Goal: Information Seeking & Learning: Learn about a topic

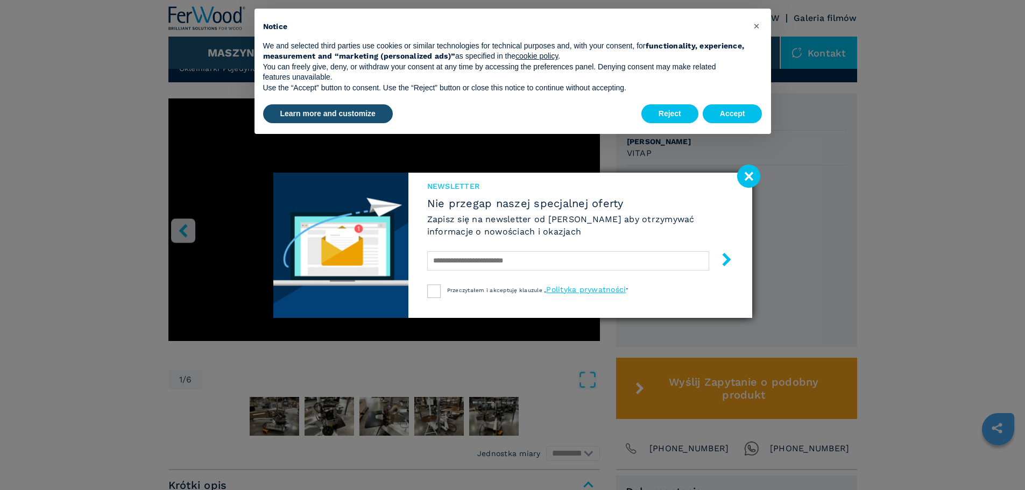
scroll to position [287, 0]
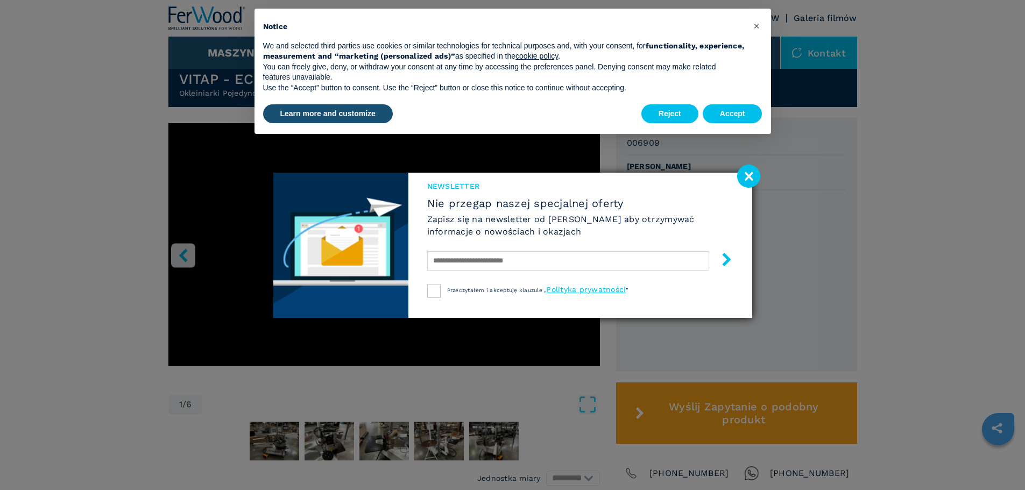
click at [742, 180] on image at bounding box center [748, 176] width 23 height 23
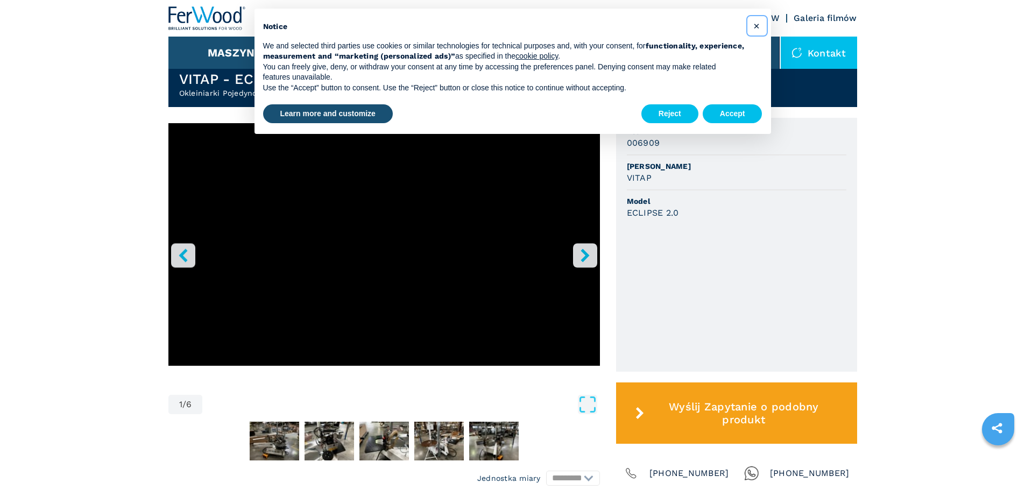
click at [754, 27] on span "×" at bounding box center [757, 25] width 6 height 13
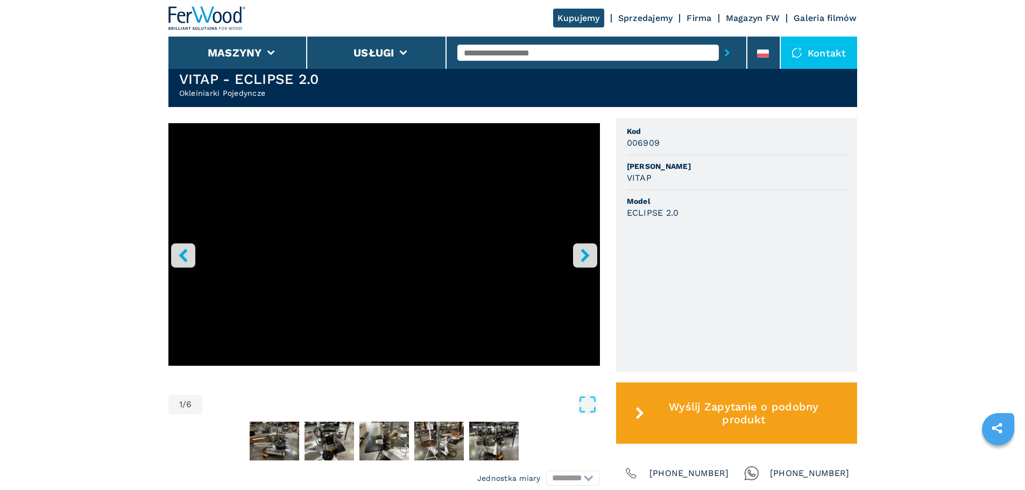
click at [581, 259] on icon "right-button" at bounding box center [585, 255] width 13 height 13
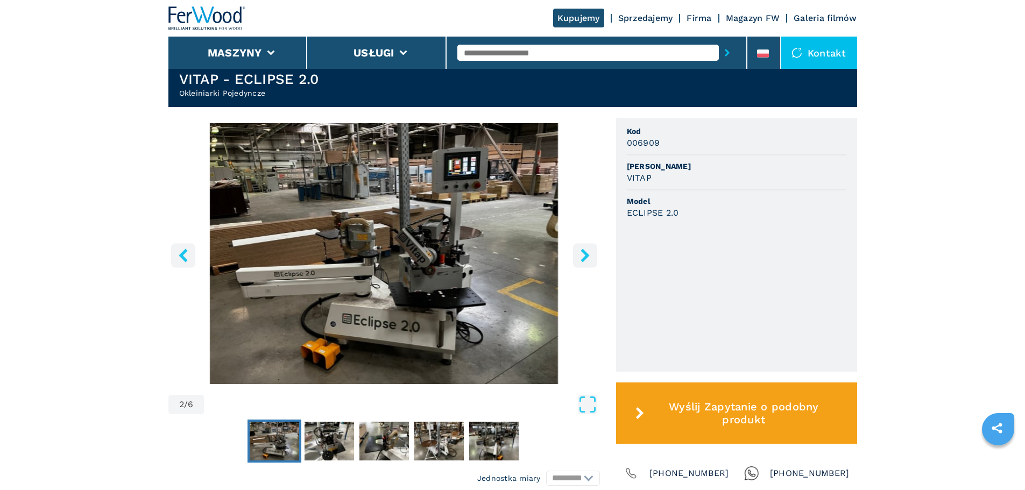
click at [584, 259] on icon "right-button" at bounding box center [585, 255] width 9 height 13
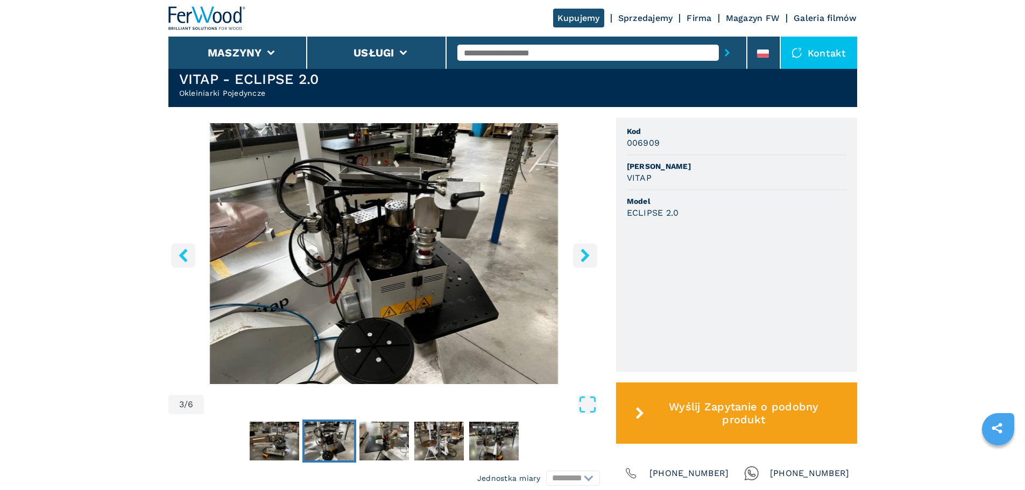
click at [584, 259] on icon "right-button" at bounding box center [585, 255] width 9 height 13
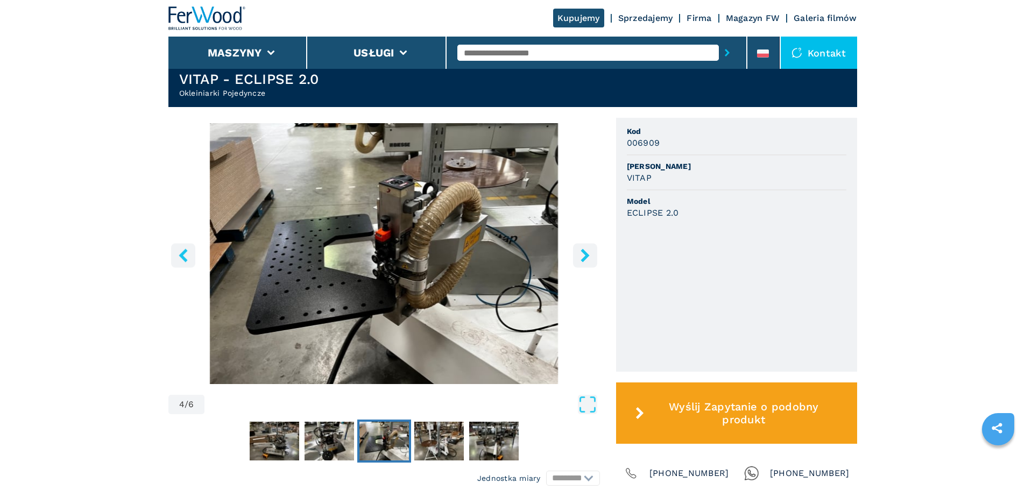
click at [584, 259] on icon "right-button" at bounding box center [585, 255] width 9 height 13
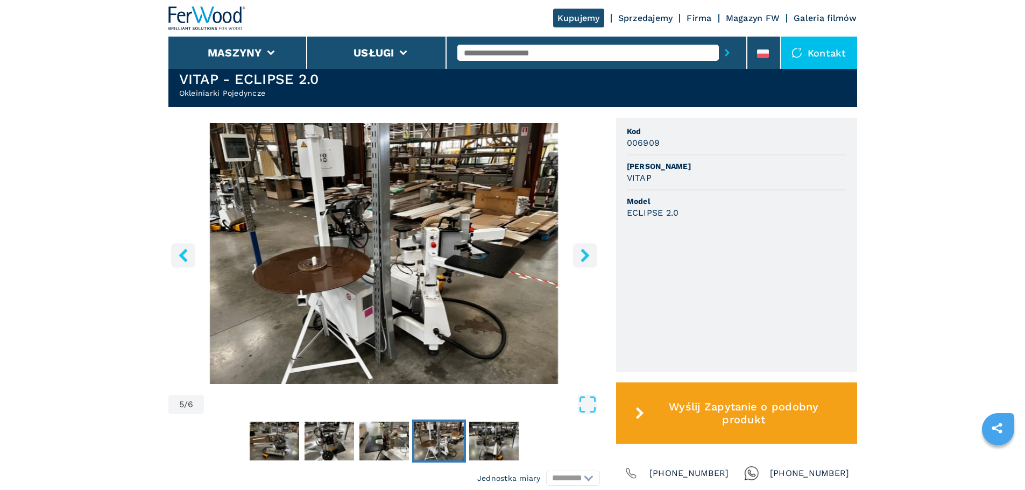
click at [584, 259] on icon "right-button" at bounding box center [585, 255] width 9 height 13
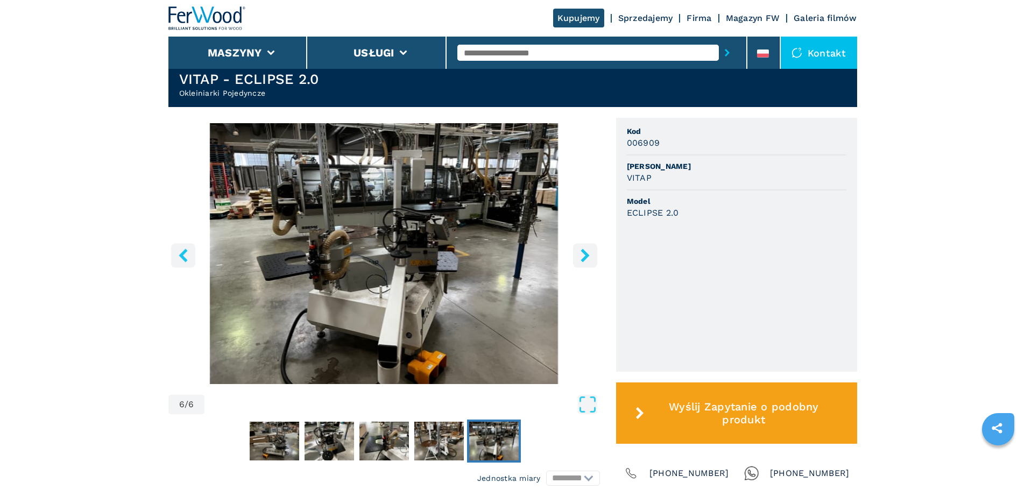
click at [584, 259] on icon "right-button" at bounding box center [585, 255] width 9 height 13
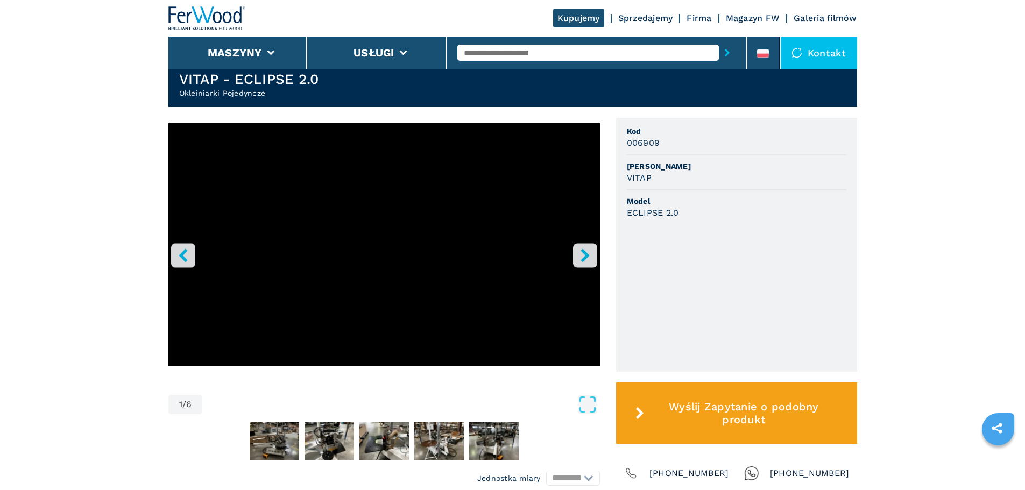
click at [584, 259] on icon "right-button" at bounding box center [585, 255] width 9 height 13
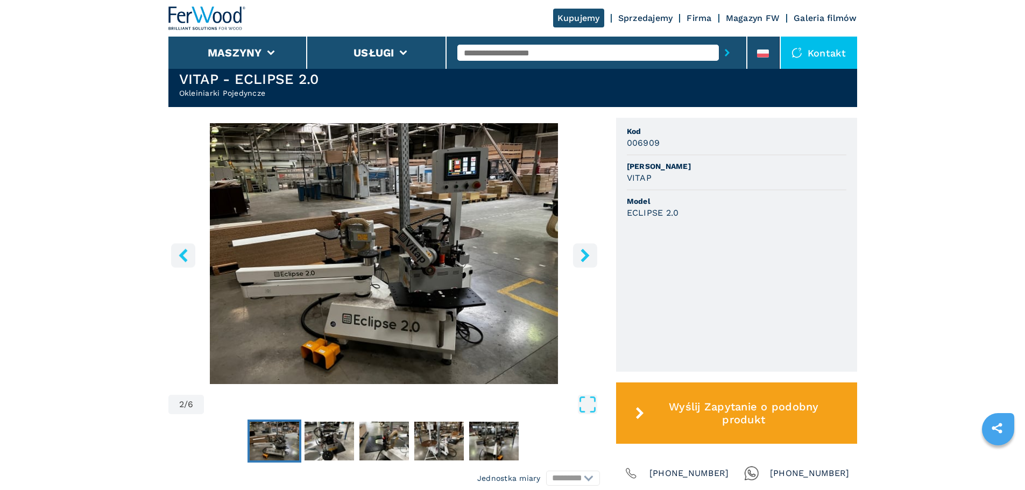
click at [584, 259] on icon "right-button" at bounding box center [585, 255] width 9 height 13
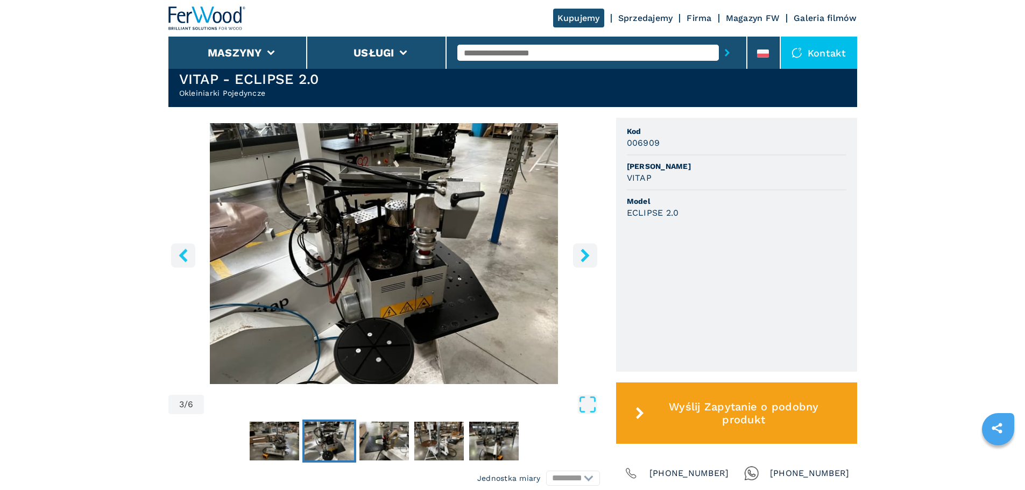
click at [584, 259] on icon "right-button" at bounding box center [585, 255] width 9 height 13
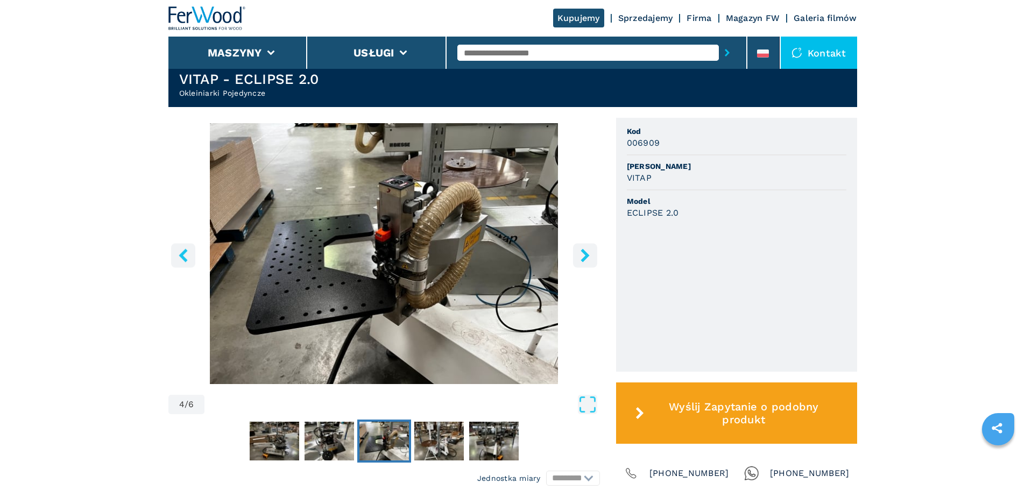
click at [584, 259] on icon "right-button" at bounding box center [585, 255] width 9 height 13
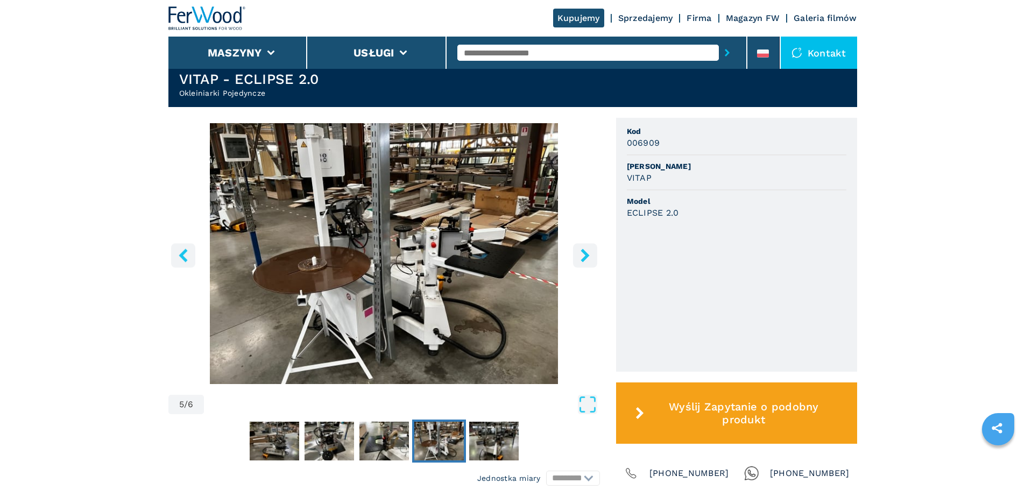
click at [584, 259] on icon "right-button" at bounding box center [585, 255] width 9 height 13
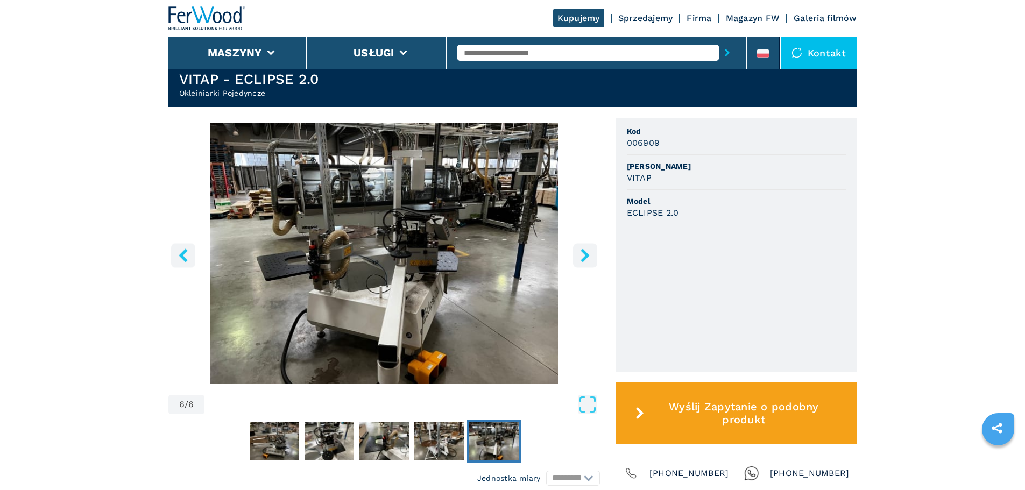
click at [584, 259] on icon "right-button" at bounding box center [585, 255] width 9 height 13
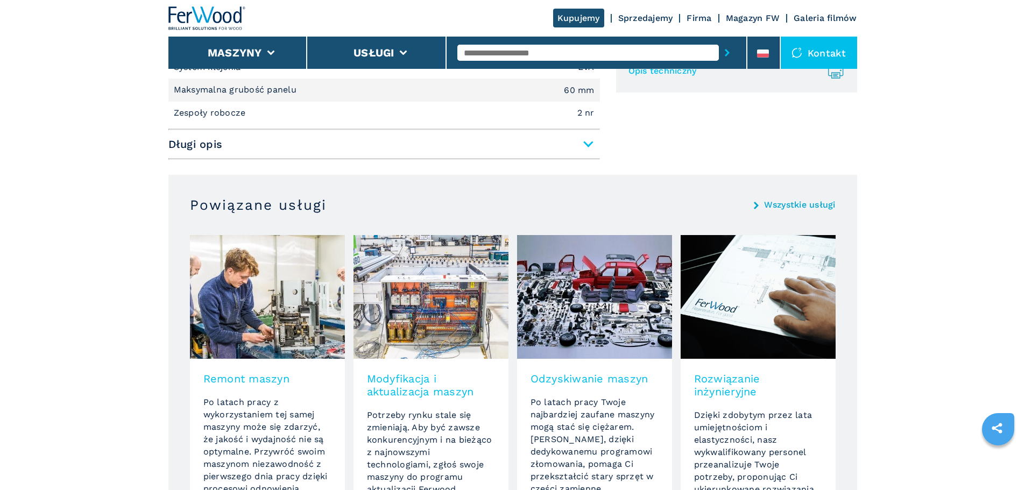
scroll to position [631, 0]
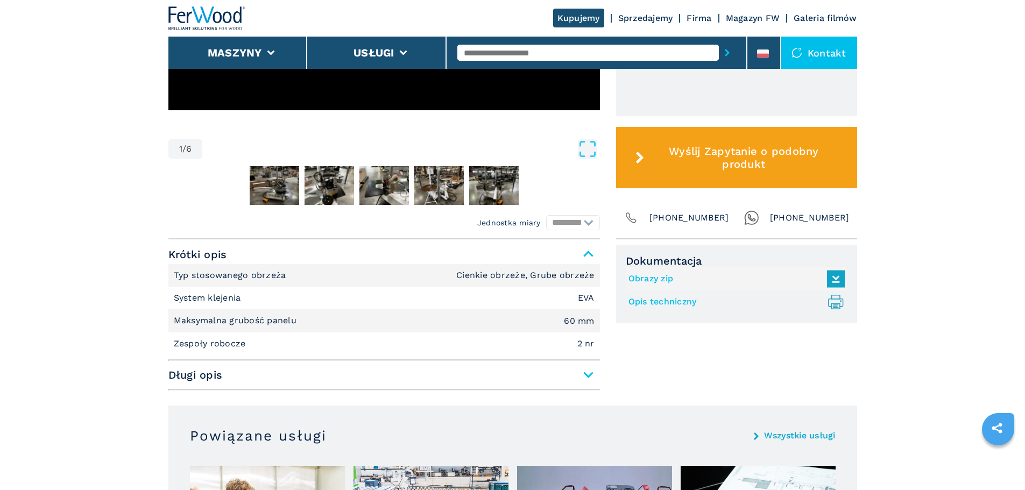
scroll to position [574, 0]
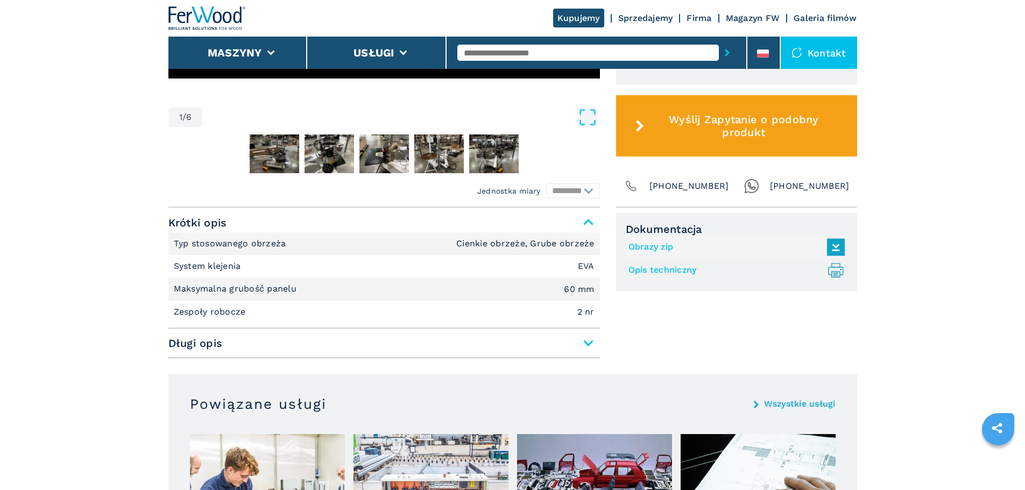
click at [565, 337] on span "Długi opis" at bounding box center [384, 343] width 432 height 19
